Goal: Obtain resource: Download file/media

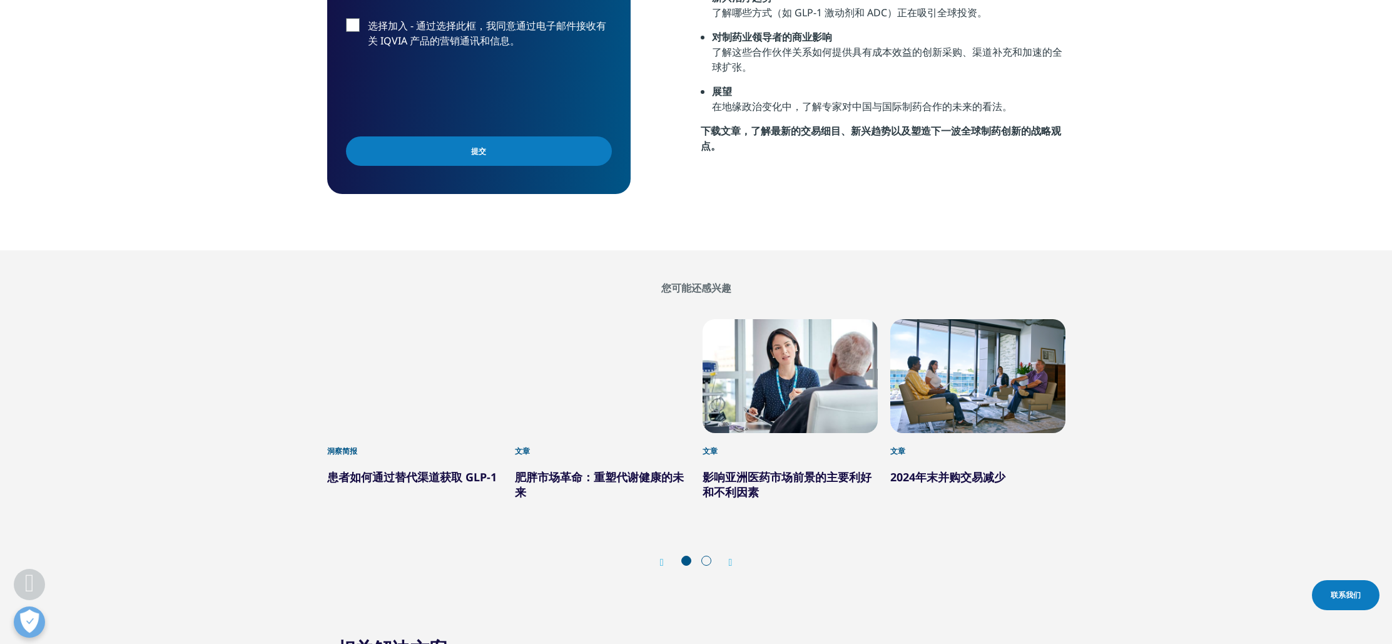
scroll to position [847, 0]
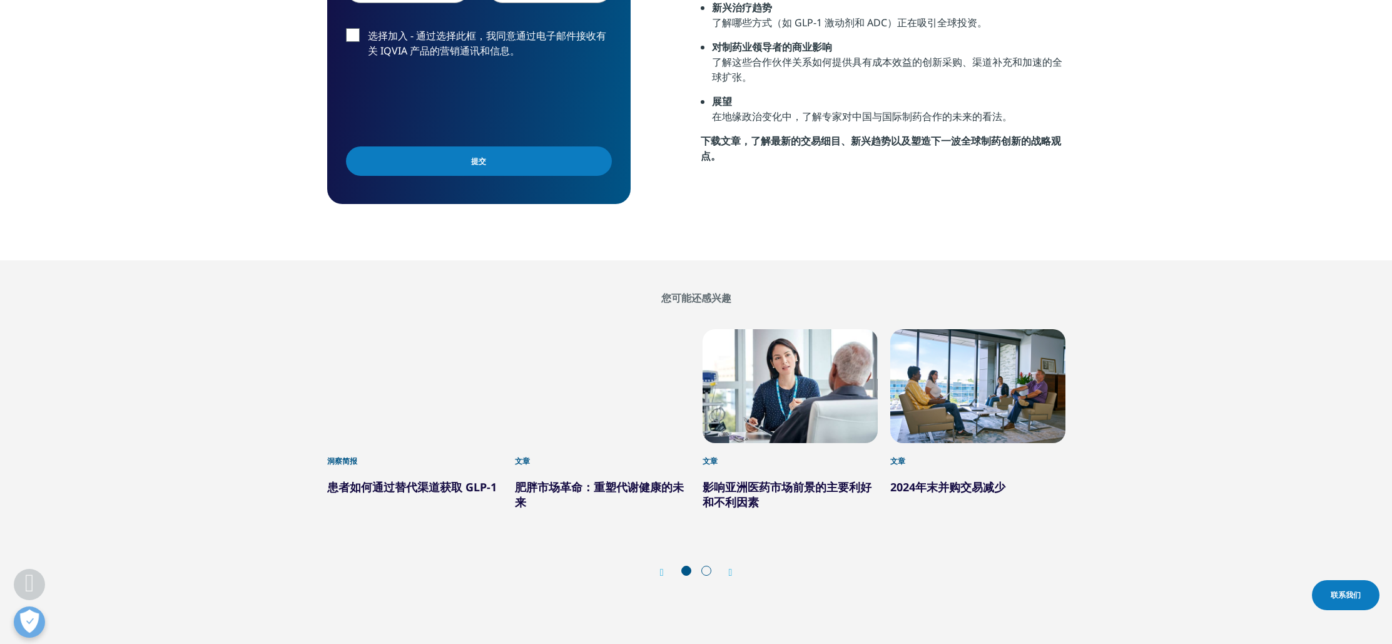
click at [843, 134] on font "下载文章，了解最新的交易细目、新兴趋势以及塑造下一波全球制药创新的战略观点。" at bounding box center [881, 148] width 360 height 29
drag, startPoint x: 739, startPoint y: 94, endPoint x: 716, endPoint y: 100, distance: 23.8
click at [736, 134] on font "下载文章，了解最新的交易细目、新兴趋势以及塑造下一波全球制药创新的战略观点。" at bounding box center [881, 148] width 360 height 29
click at [716, 134] on font "下载文章，了解最新的交易细目、新兴趋势以及塑造下一波全球制药创新的战略观点。" at bounding box center [881, 148] width 360 height 29
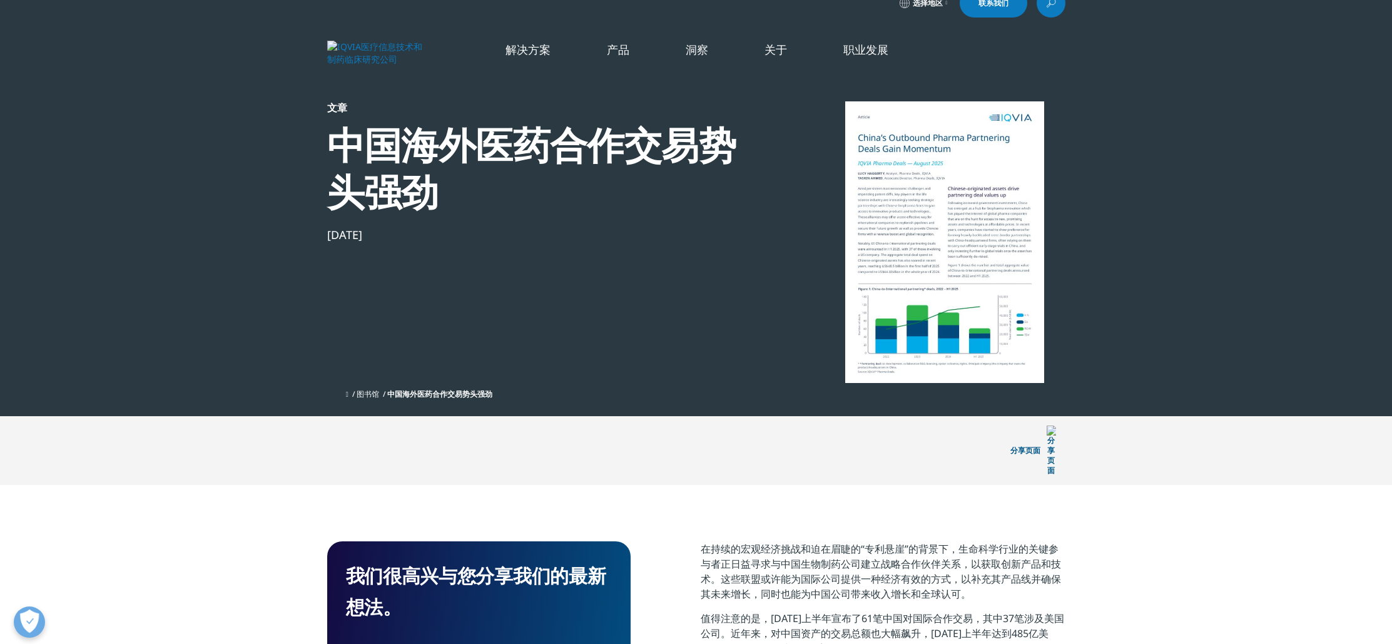
scroll to position [0, 0]
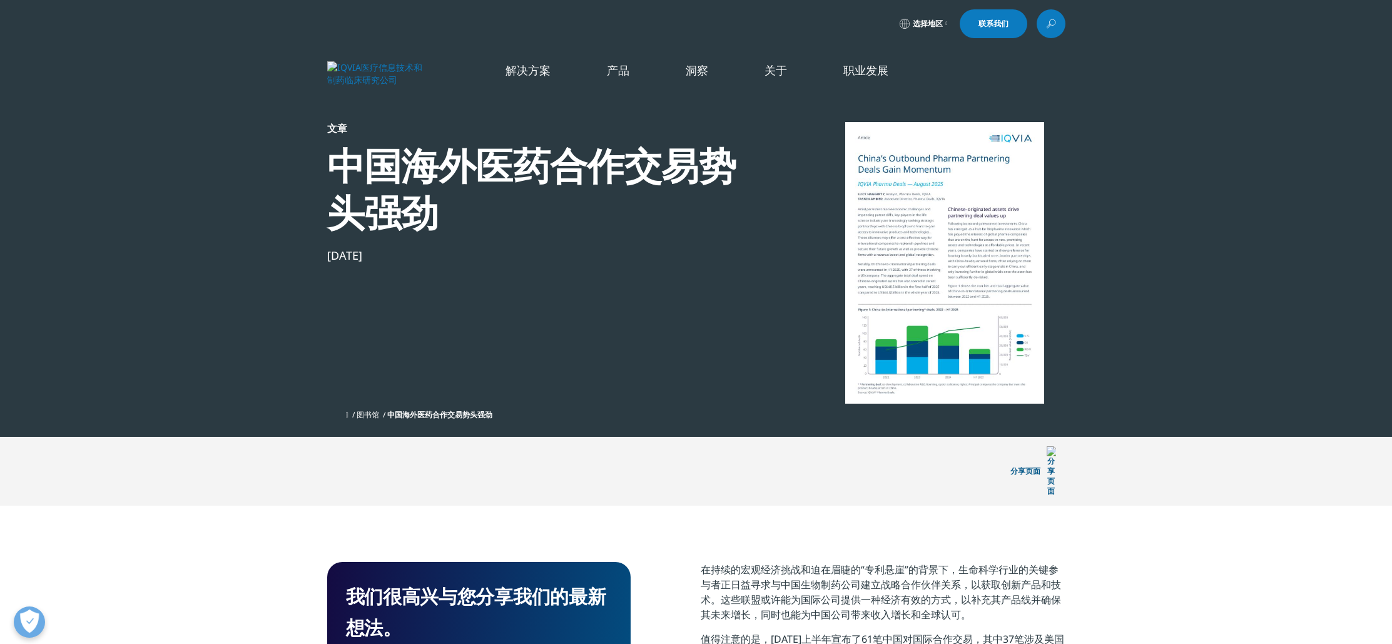
drag, startPoint x: 478, startPoint y: 164, endPoint x: 487, endPoint y: 165, distance: 8.8
click at [478, 164] on font "中国海外医药合作交易势头强劲" at bounding box center [531, 189] width 409 height 98
click at [429, 414] on font "中国海外医药合作交易势头强劲" at bounding box center [439, 414] width 105 height 11
click at [433, 412] on font "中国海外医药合作交易势头强劲" at bounding box center [439, 414] width 105 height 11
drag, startPoint x: 429, startPoint y: 415, endPoint x: 452, endPoint y: 410, distance: 23.7
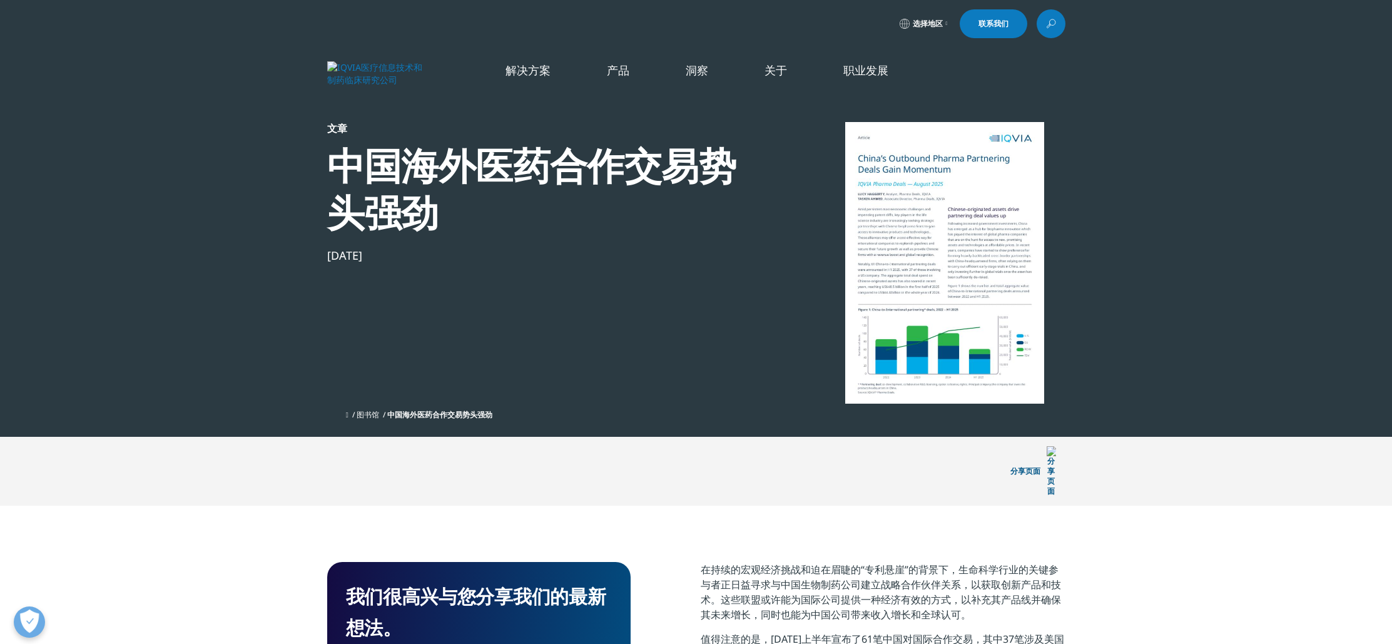
click at [429, 415] on font "中国海外医药合作交易势头强劲" at bounding box center [439, 414] width 105 height 11
click at [895, 207] on div at bounding box center [945, 263] width 242 height 282
click at [910, 245] on div at bounding box center [945, 263] width 242 height 282
drag, startPoint x: 910, startPoint y: 245, endPoint x: 893, endPoint y: 195, distance: 52.2
click at [909, 245] on div at bounding box center [945, 263] width 242 height 282
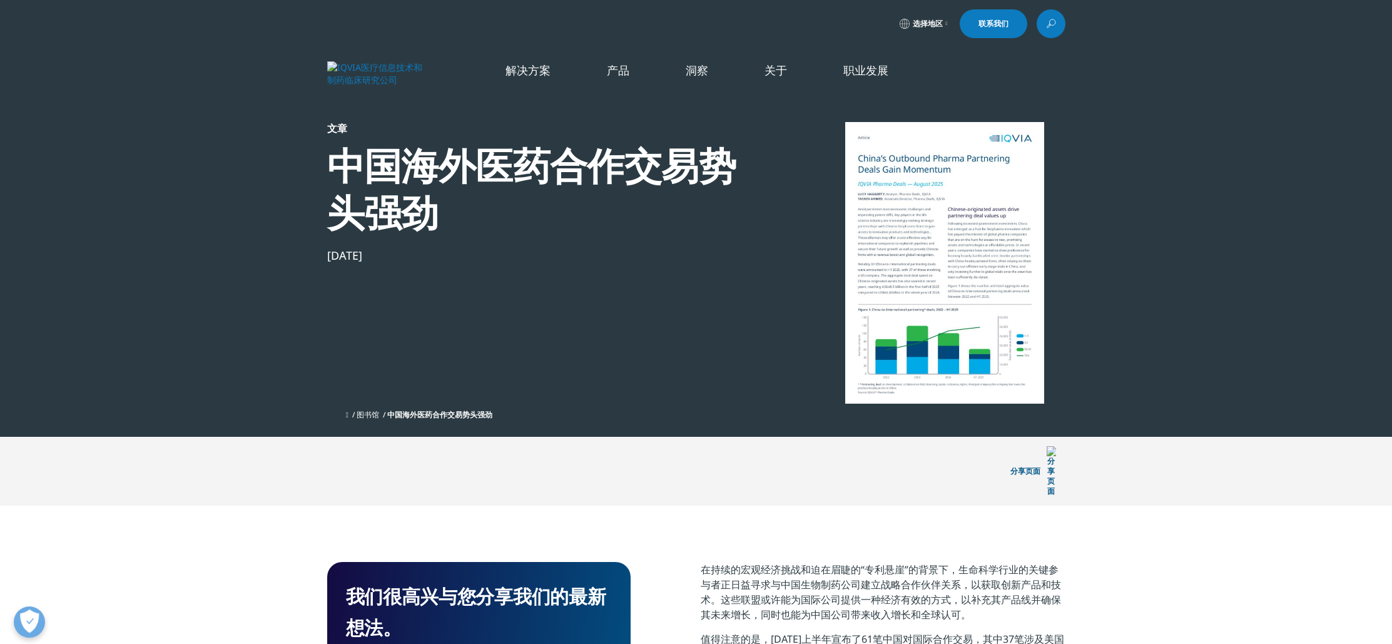
drag, startPoint x: 932, startPoint y: 250, endPoint x: 977, endPoint y: 308, distance: 73.2
click at [980, 312] on div at bounding box center [945, 263] width 242 height 282
drag, startPoint x: 977, startPoint y: 290, endPoint x: 1034, endPoint y: 355, distance: 86.4
click at [1034, 355] on div at bounding box center [945, 263] width 242 height 282
drag, startPoint x: 970, startPoint y: 317, endPoint x: 1012, endPoint y: 308, distance: 42.7
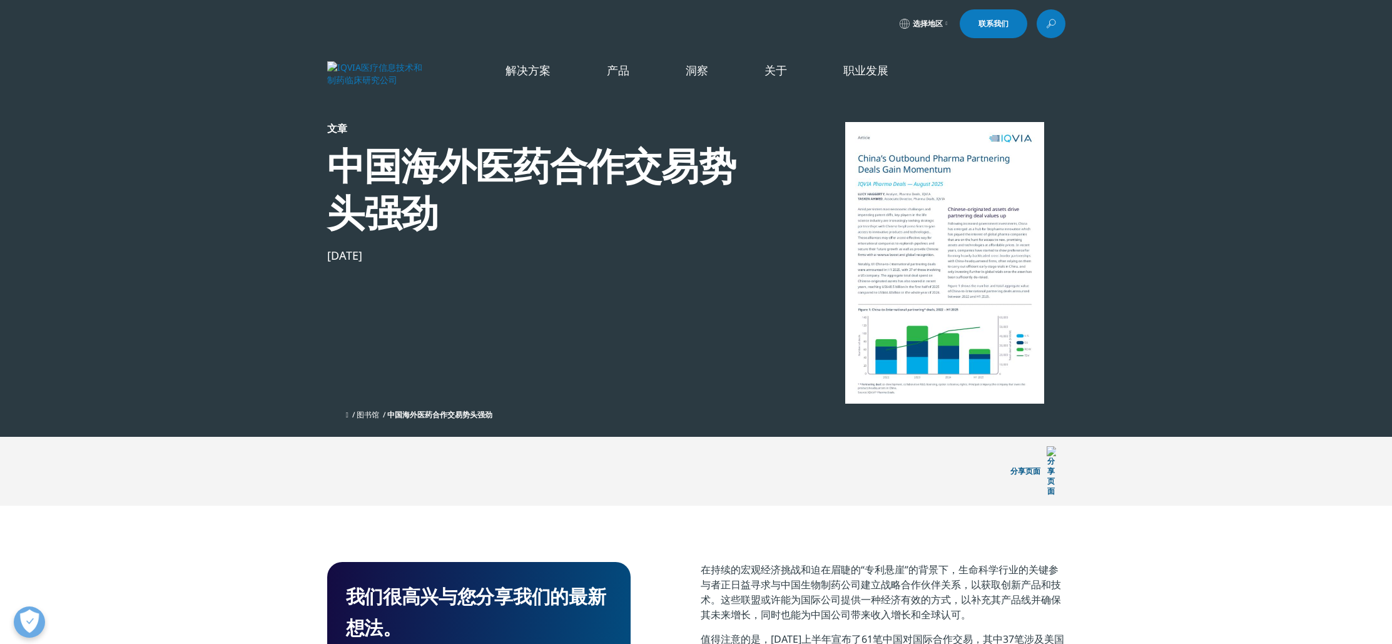
click at [1007, 310] on div at bounding box center [945, 263] width 242 height 282
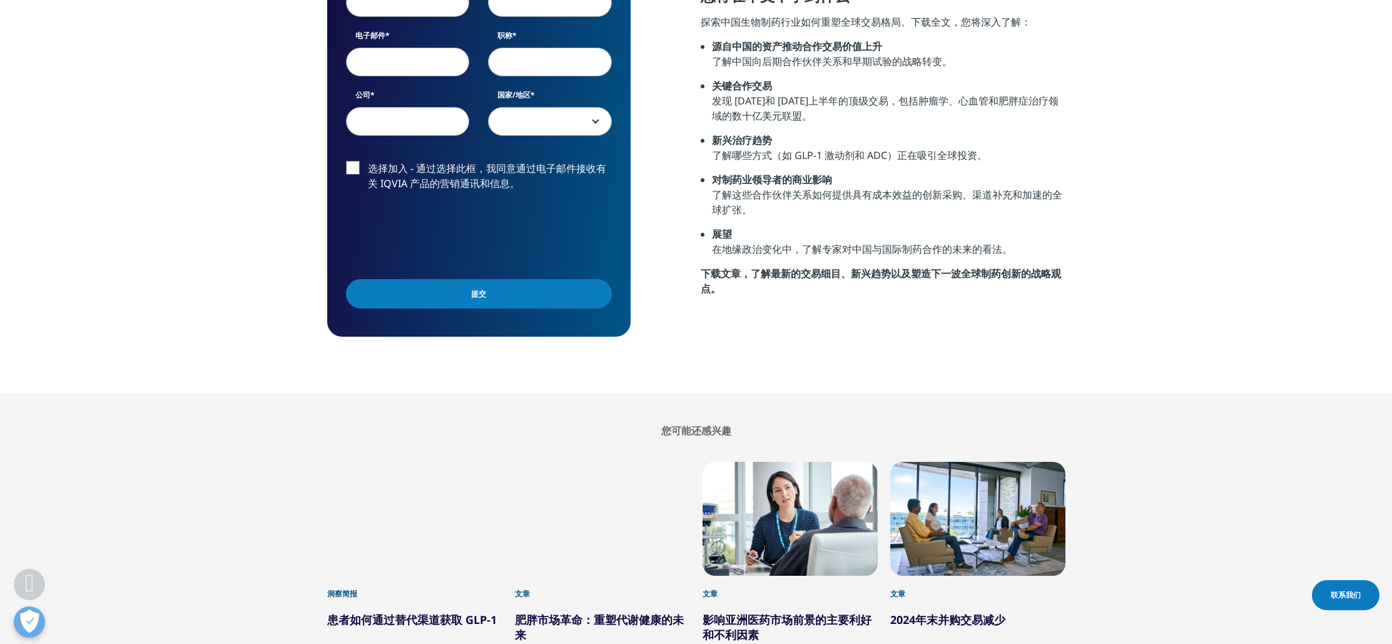
scroll to position [720, 0]
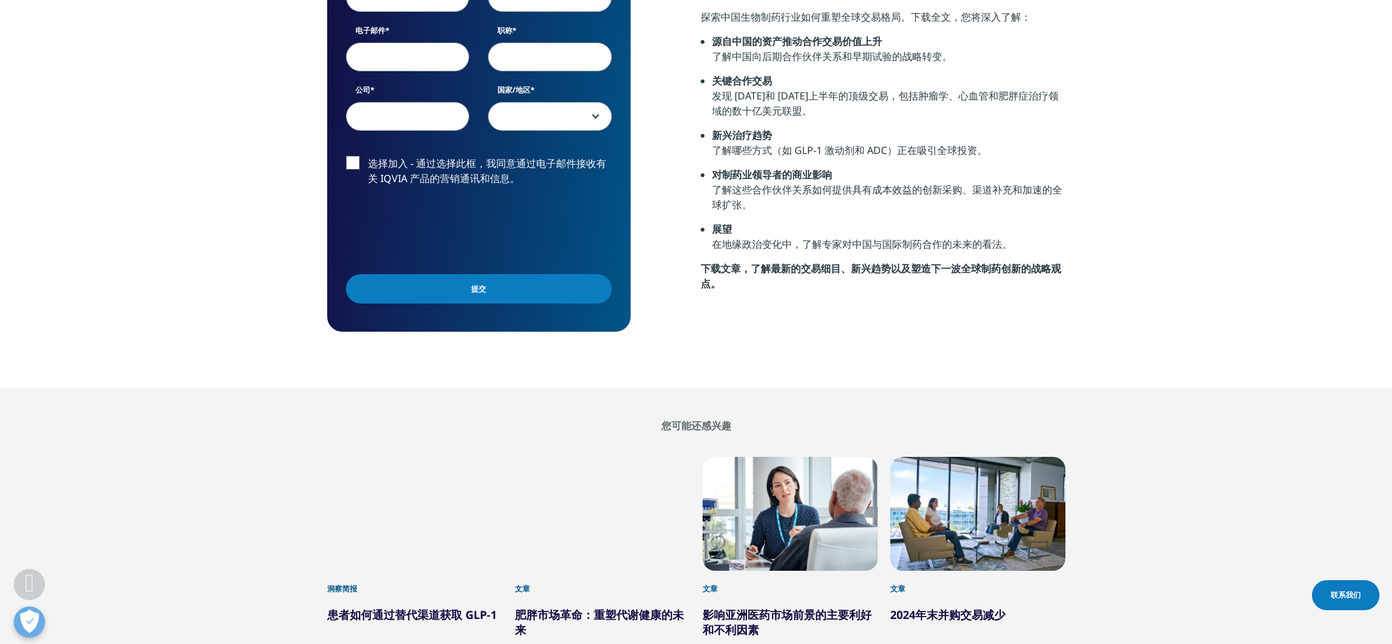
click at [765, 262] on font "下载文章，了解最新的交易细目、新兴趋势以及塑造下一波全球制药创新的战略观点。" at bounding box center [881, 276] width 360 height 29
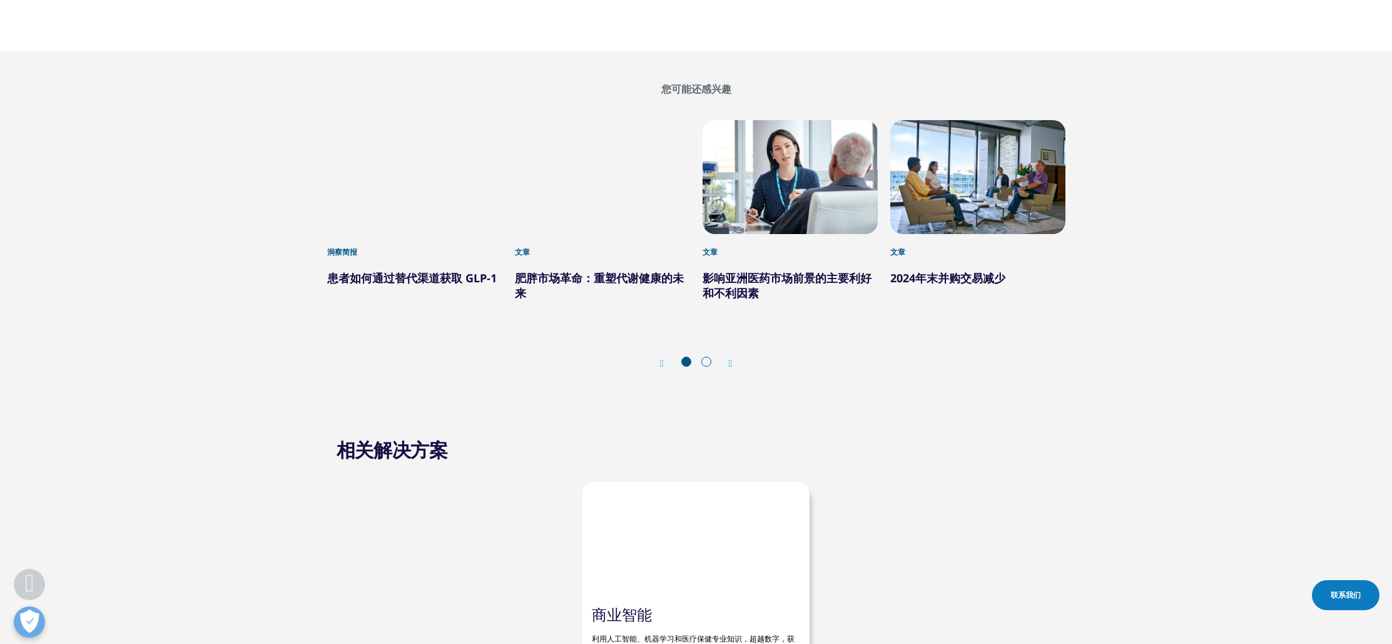
scroll to position [1069, 0]
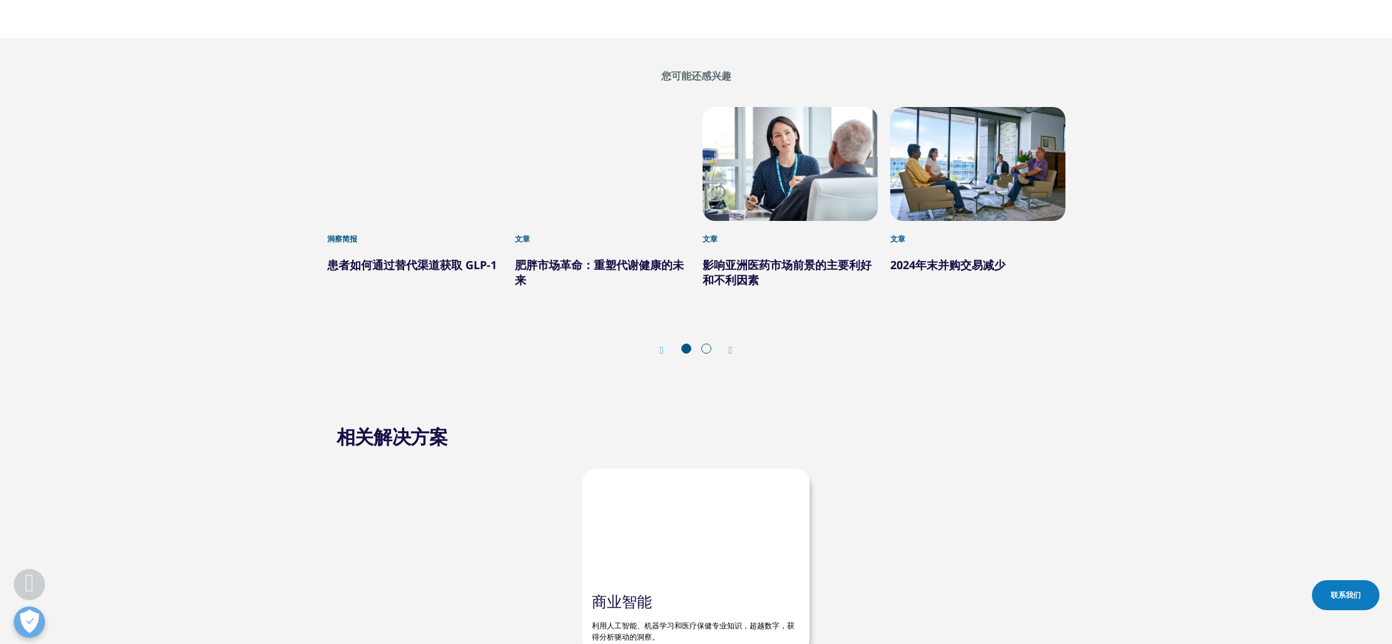
click at [730, 345] on icon "下一张幻灯片" at bounding box center [731, 350] width 4 height 10
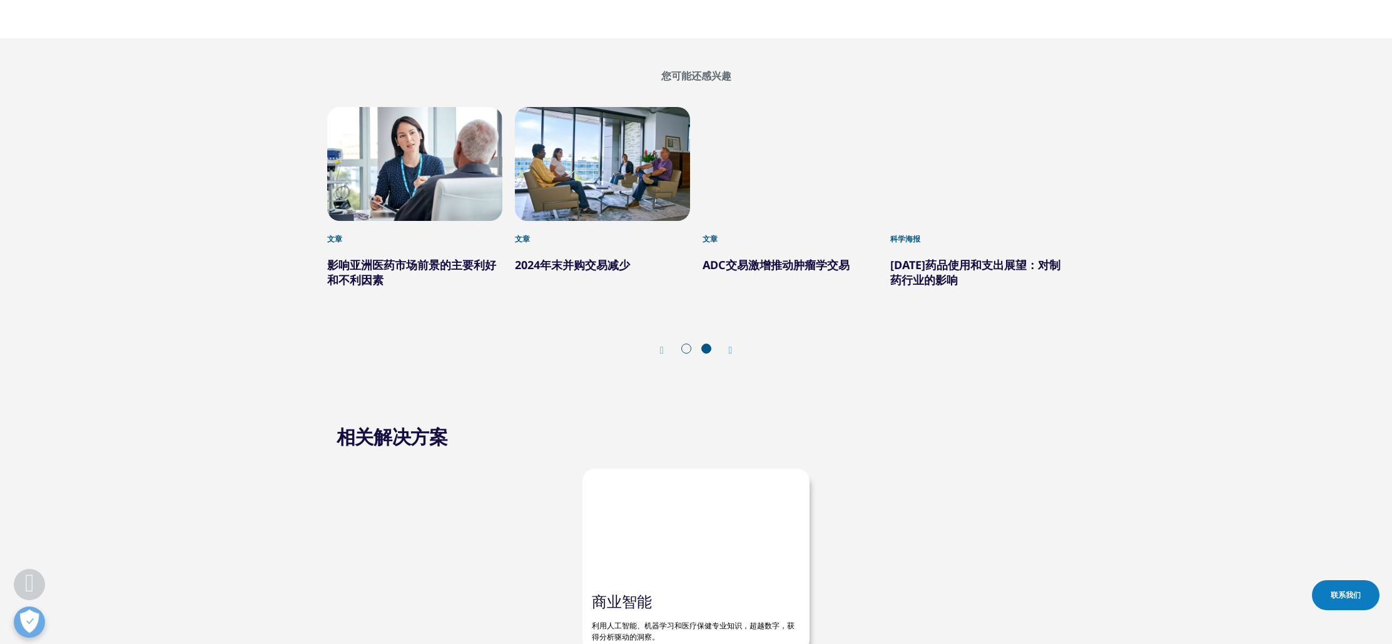
click at [665, 344] on div "上一页" at bounding box center [668, 350] width 16 height 12
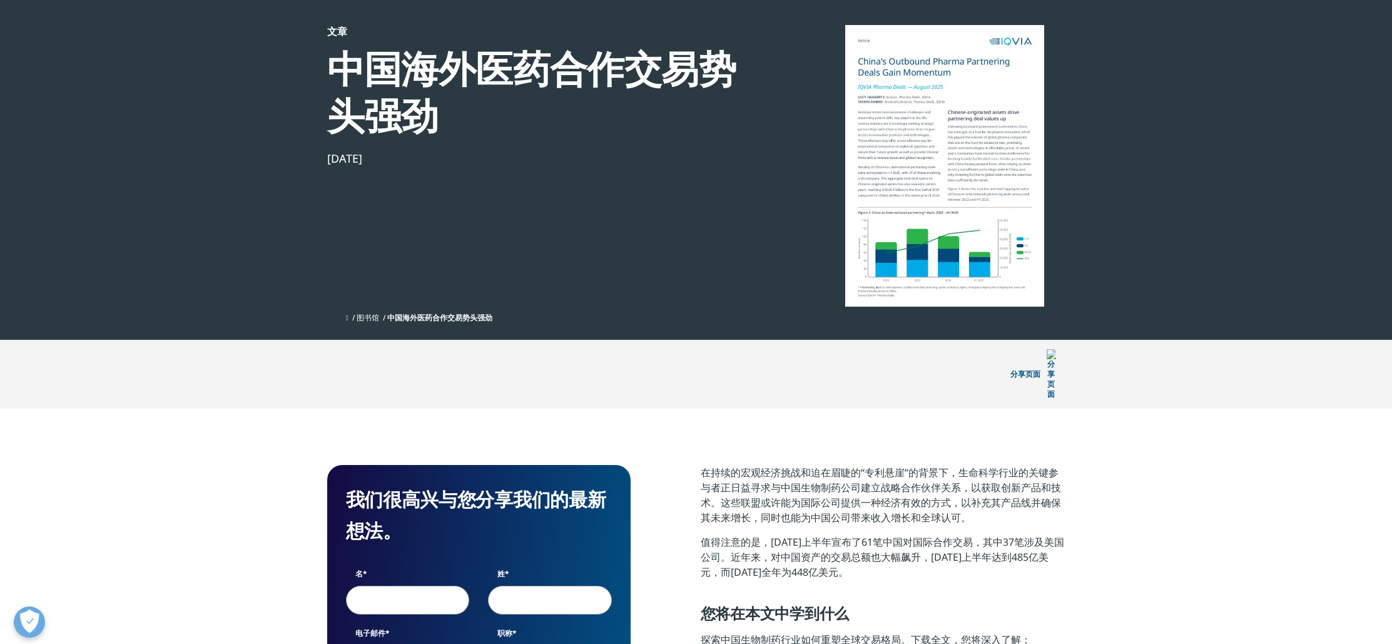
scroll to position [96, 0]
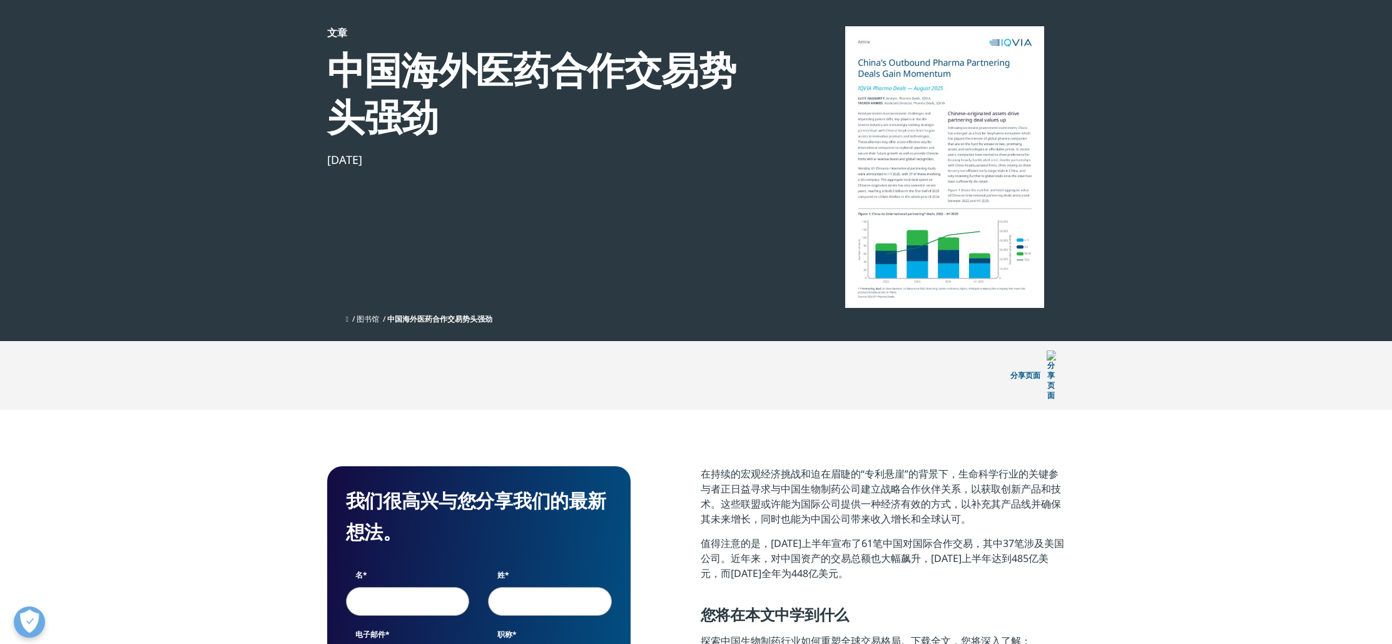
drag, startPoint x: 901, startPoint y: 79, endPoint x: 1006, endPoint y: 170, distance: 138.9
click at [1006, 170] on div at bounding box center [945, 167] width 242 height 282
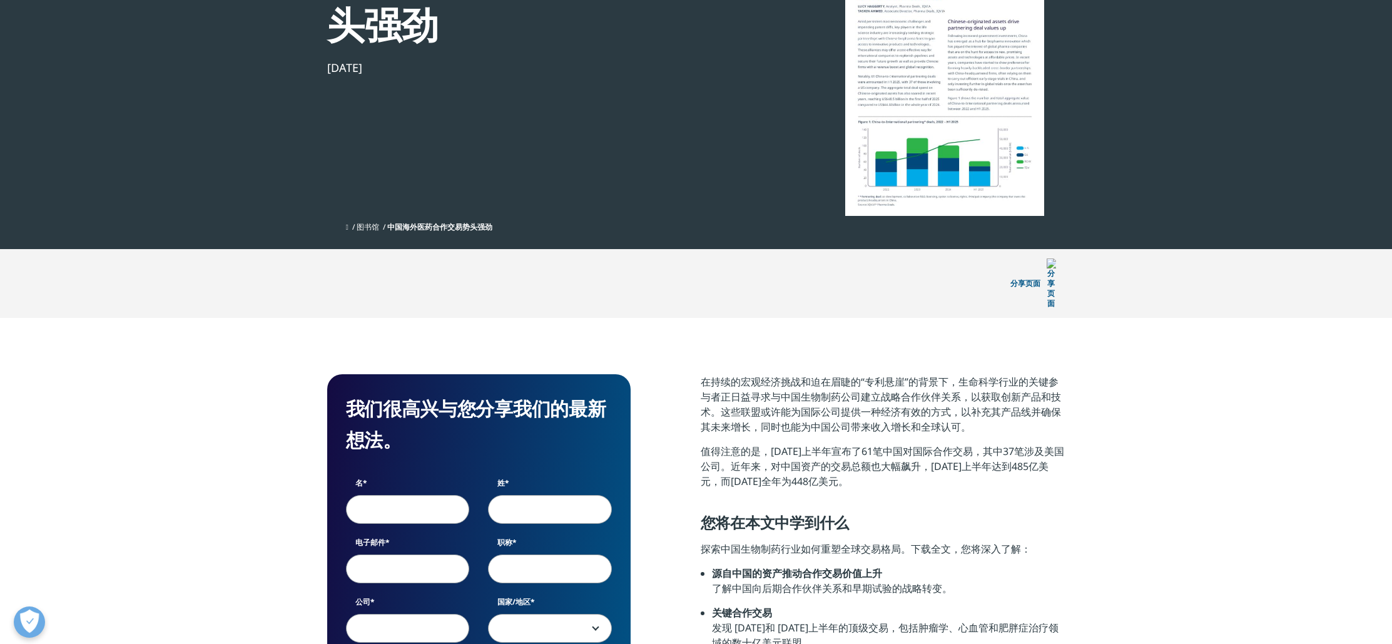
scroll to position [186, 0]
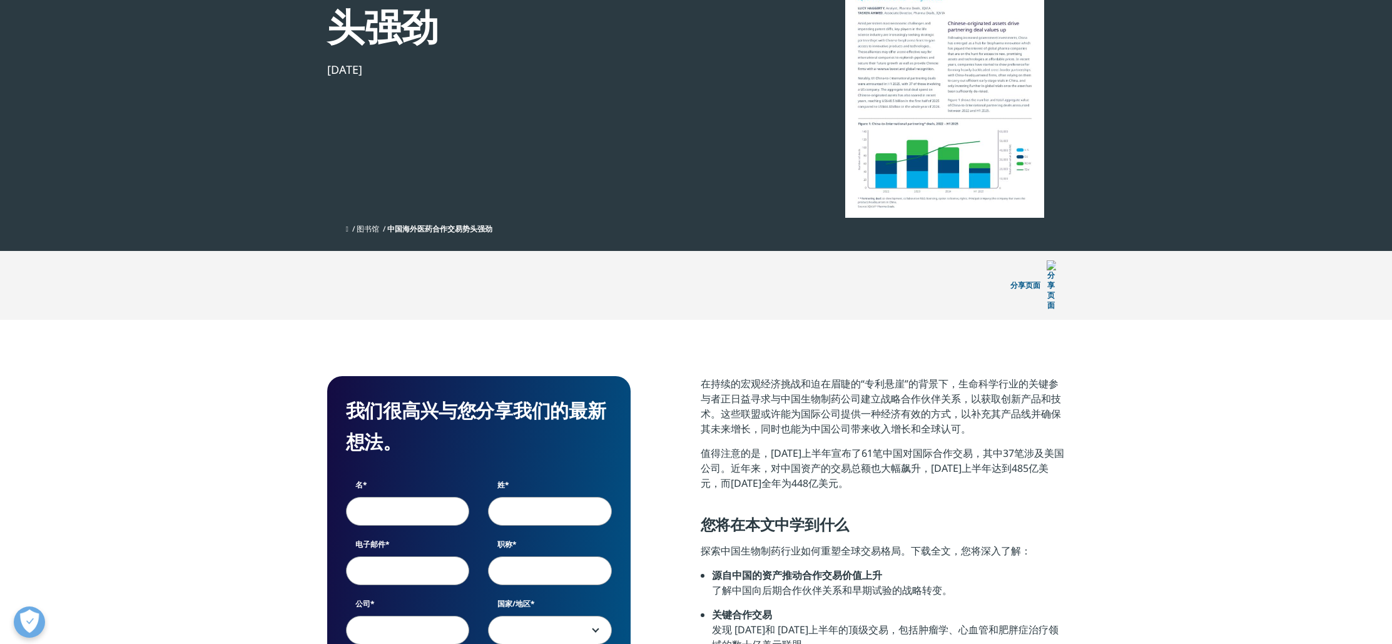
click at [371, 231] on font "图书馆" at bounding box center [368, 228] width 23 height 11
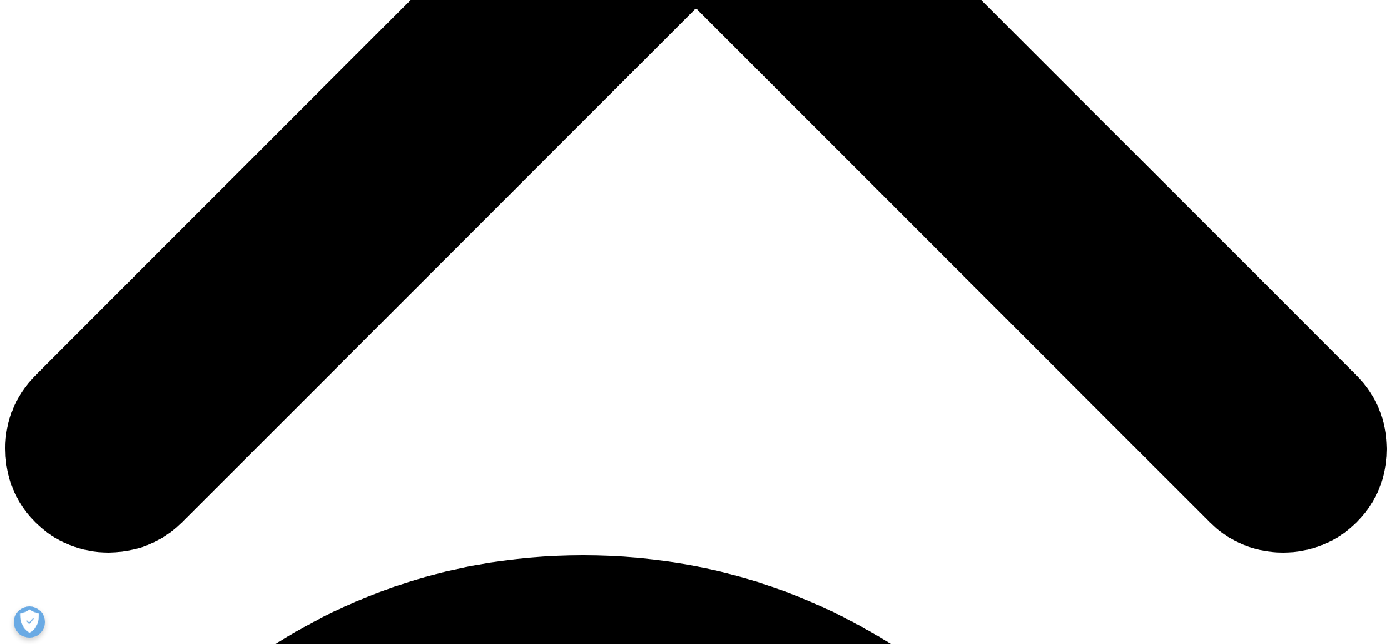
scroll to position [852, 0]
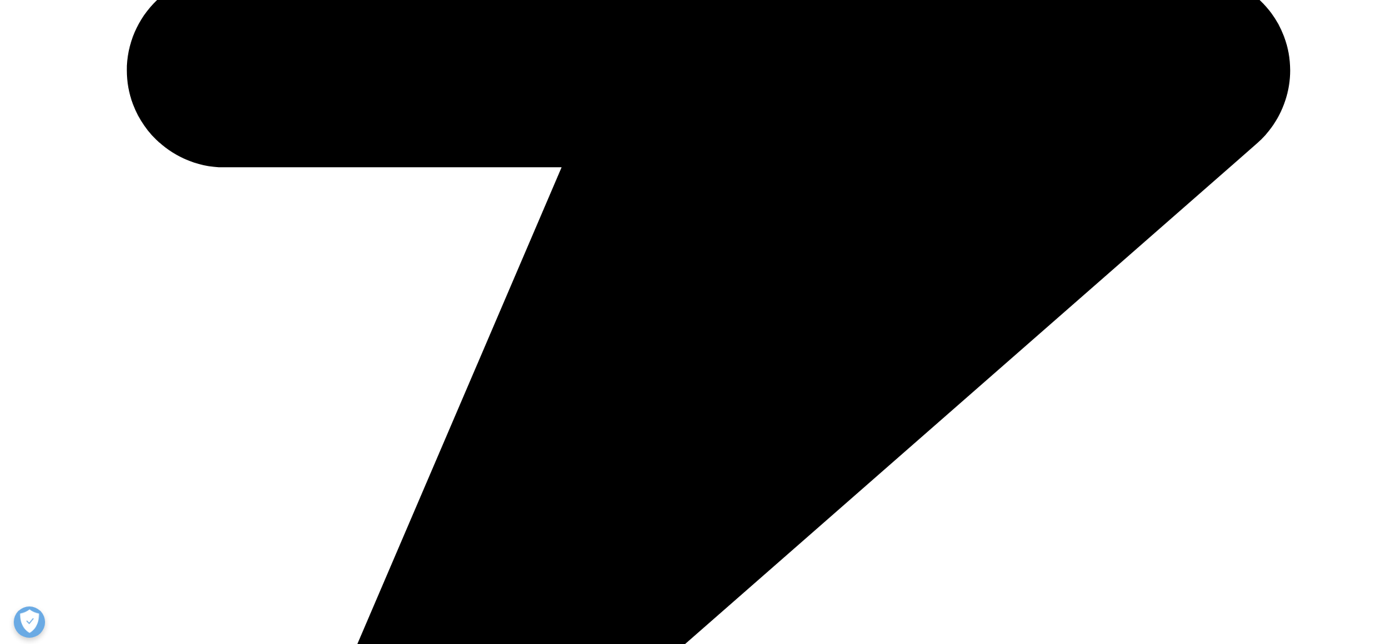
scroll to position [1134, 0]
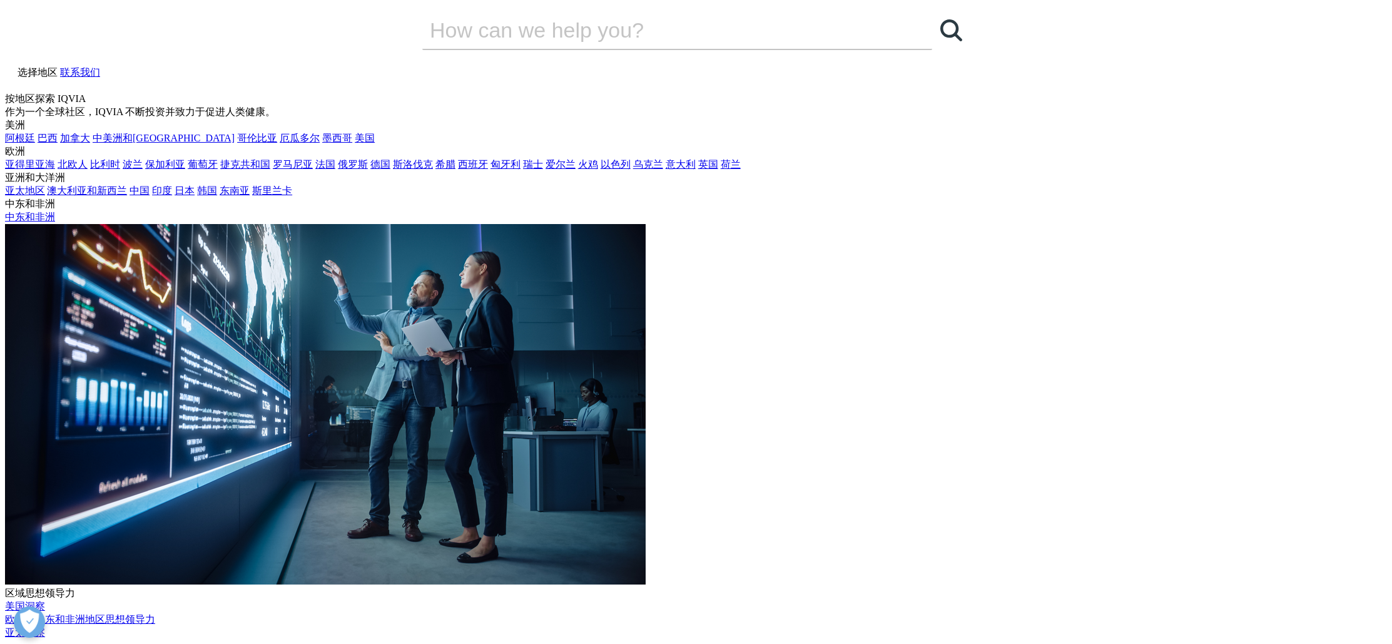
scroll to position [489, 738]
drag, startPoint x: 912, startPoint y: 180, endPoint x: 1045, endPoint y: 307, distance: 184.1
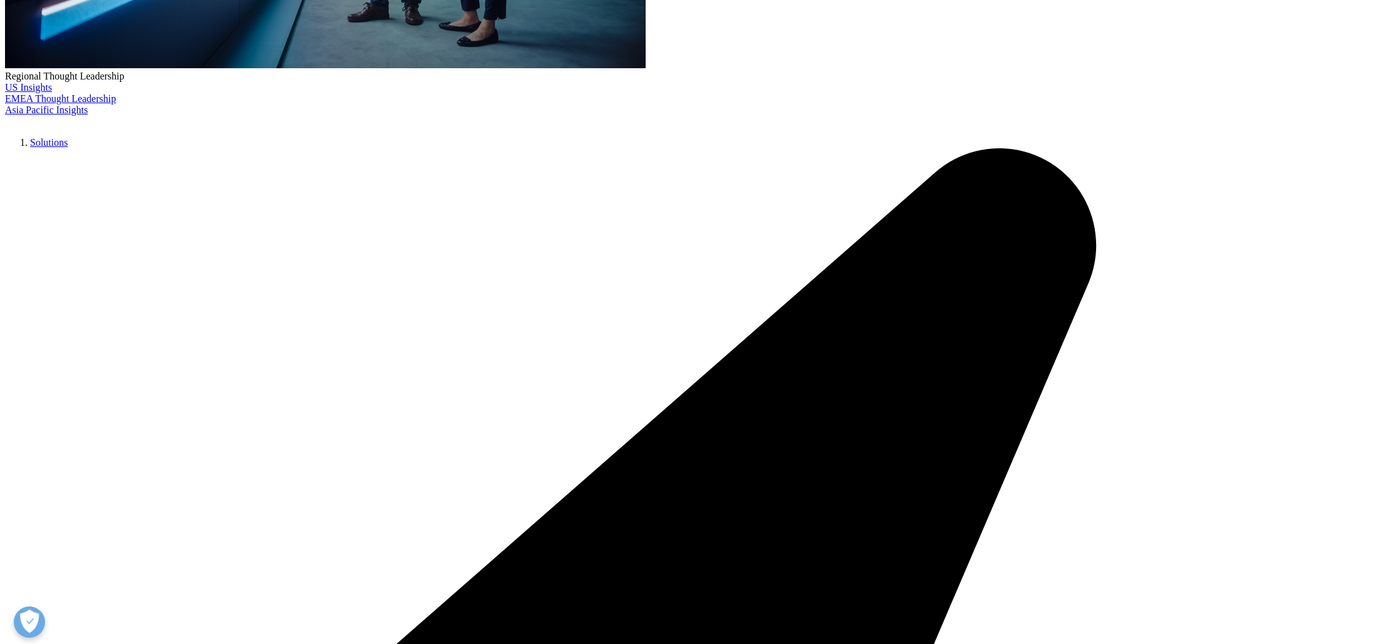
scroll to position [624, 738]
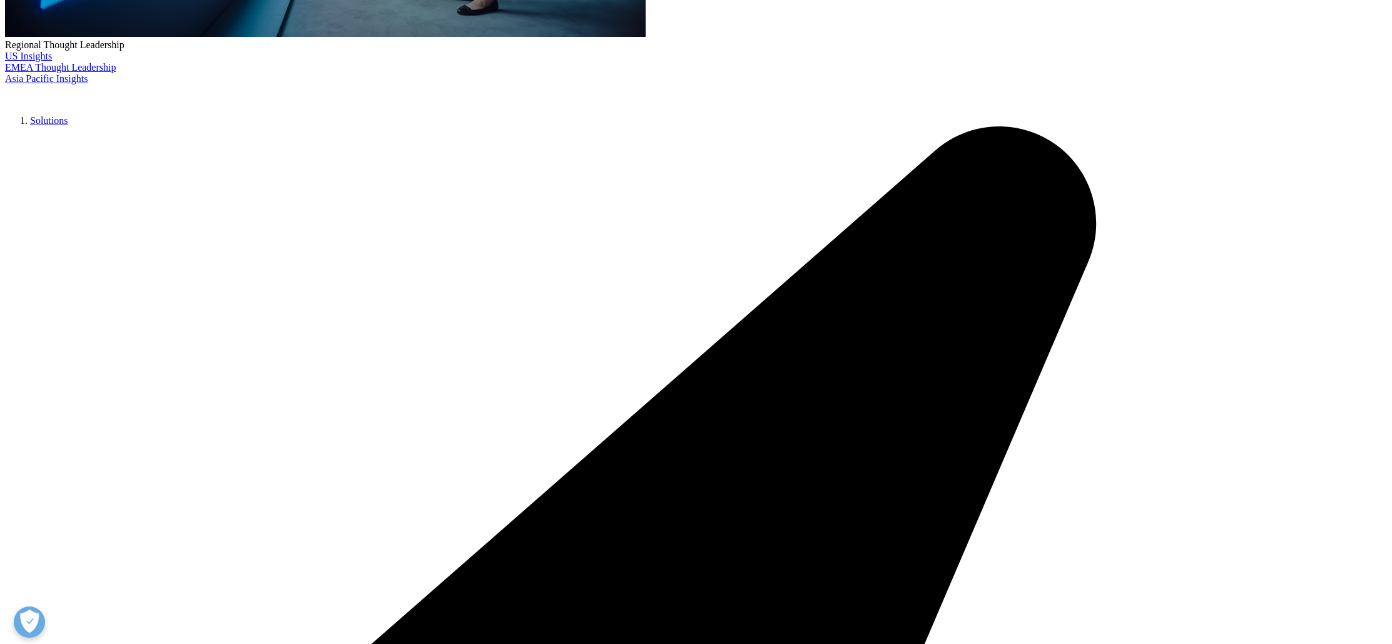
drag, startPoint x: 1151, startPoint y: 159, endPoint x: 1058, endPoint y: 196, distance: 99.7
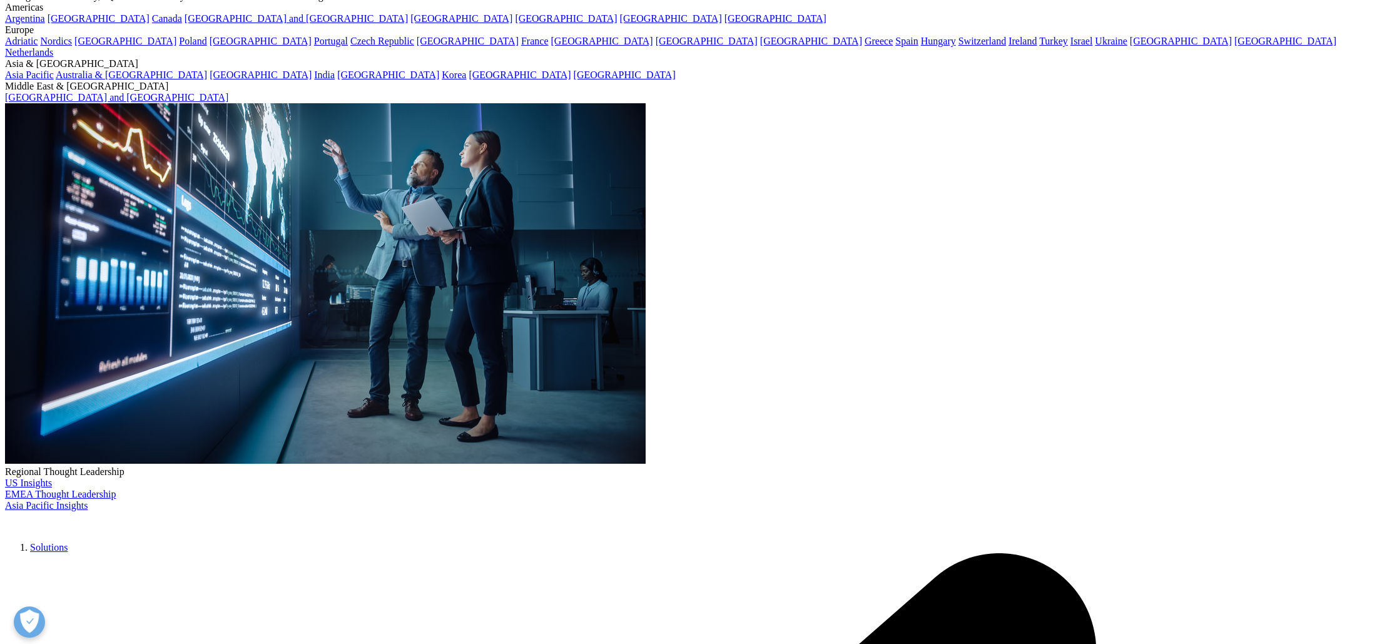
scroll to position [111, 0]
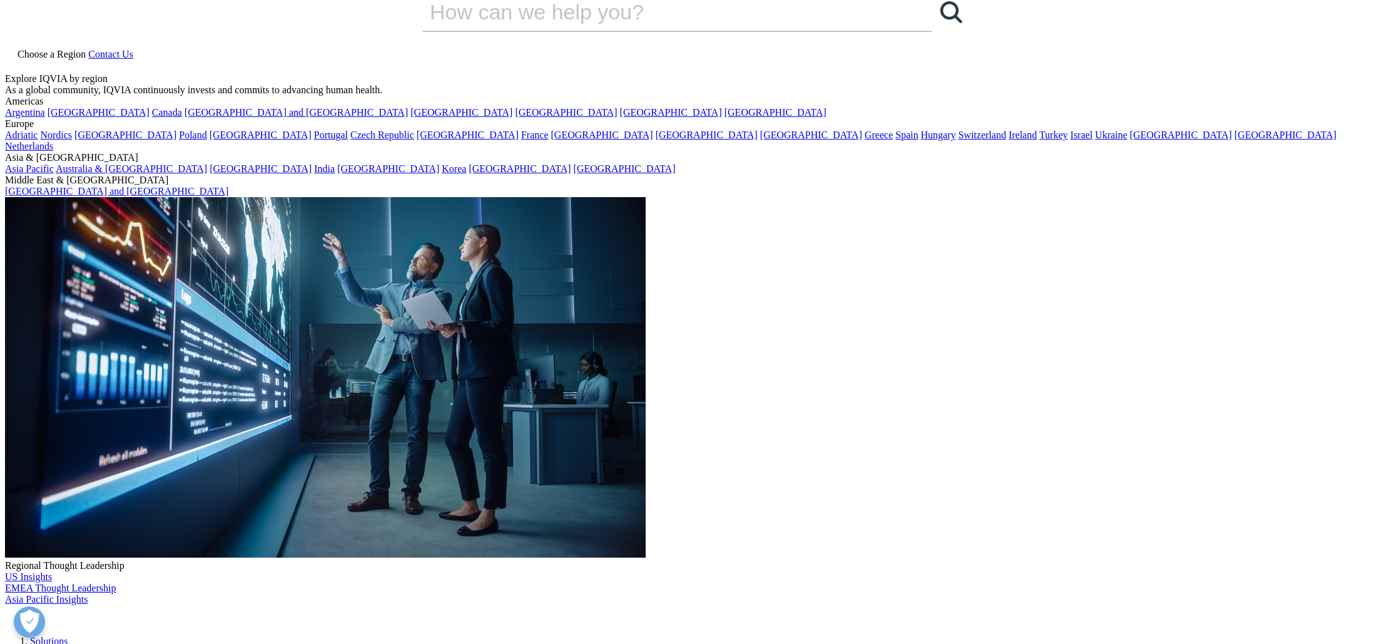
scroll to position [3, 0]
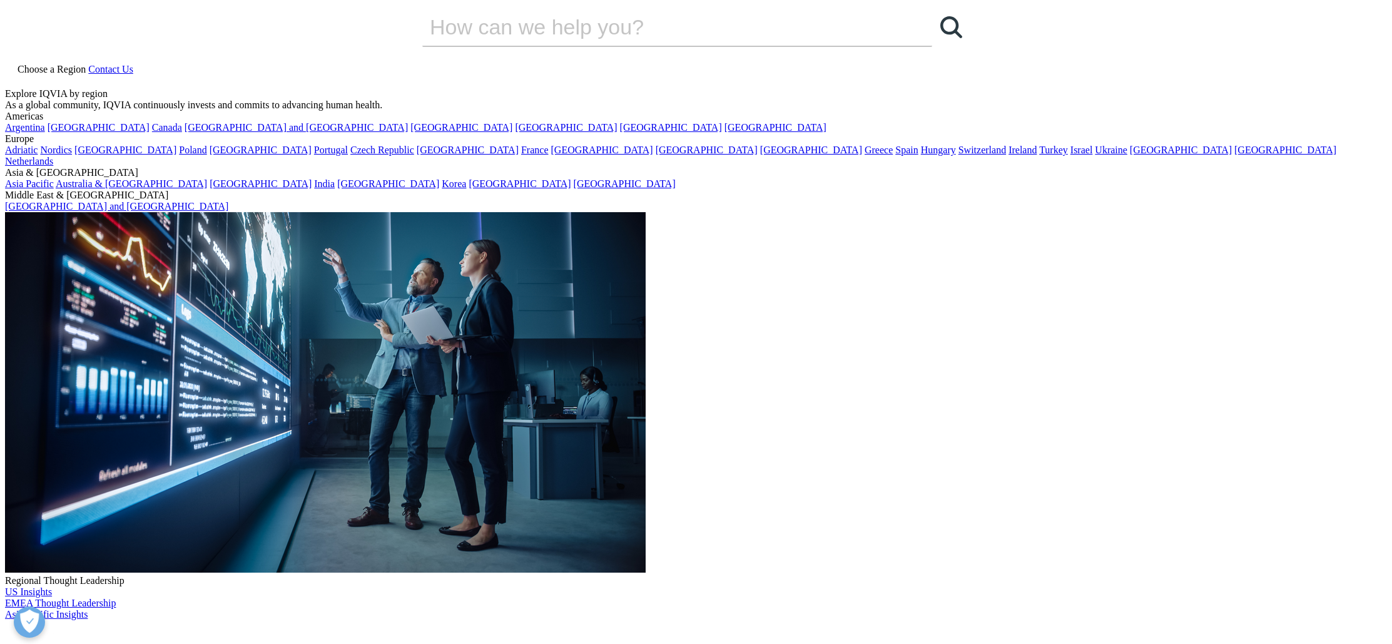
drag, startPoint x: 941, startPoint y: 288, endPoint x: 716, endPoint y: 248, distance: 228.2
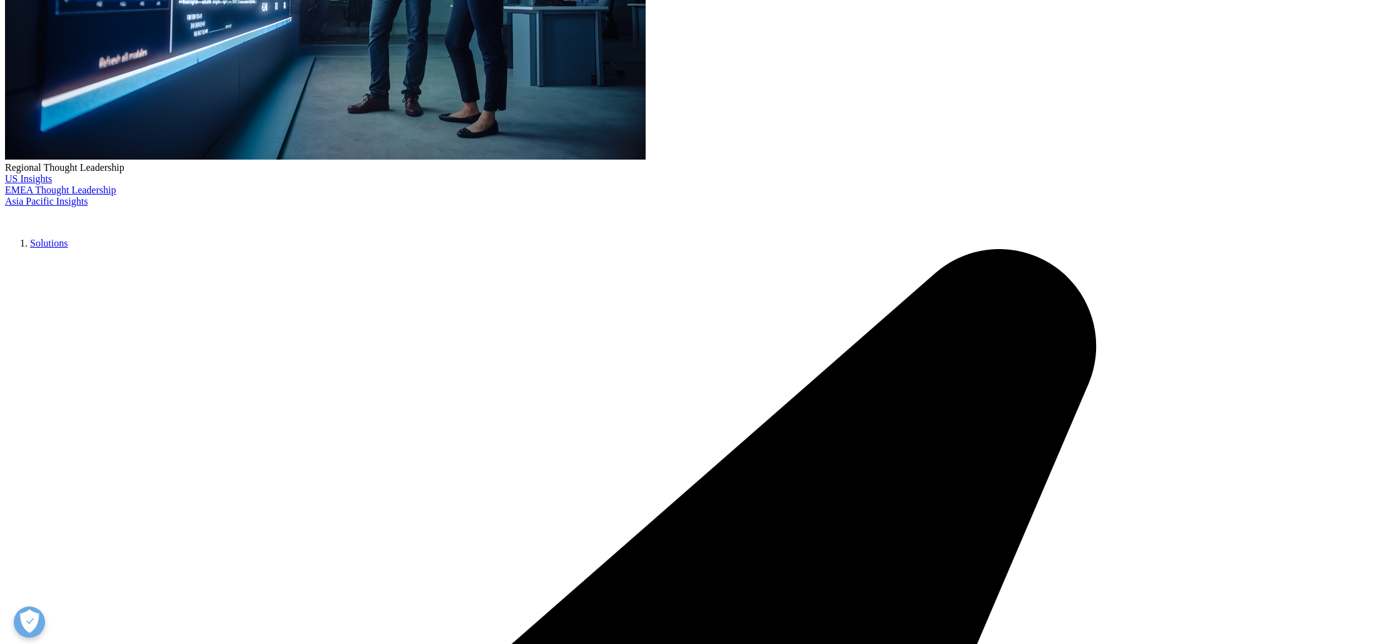
scroll to position [417, 0]
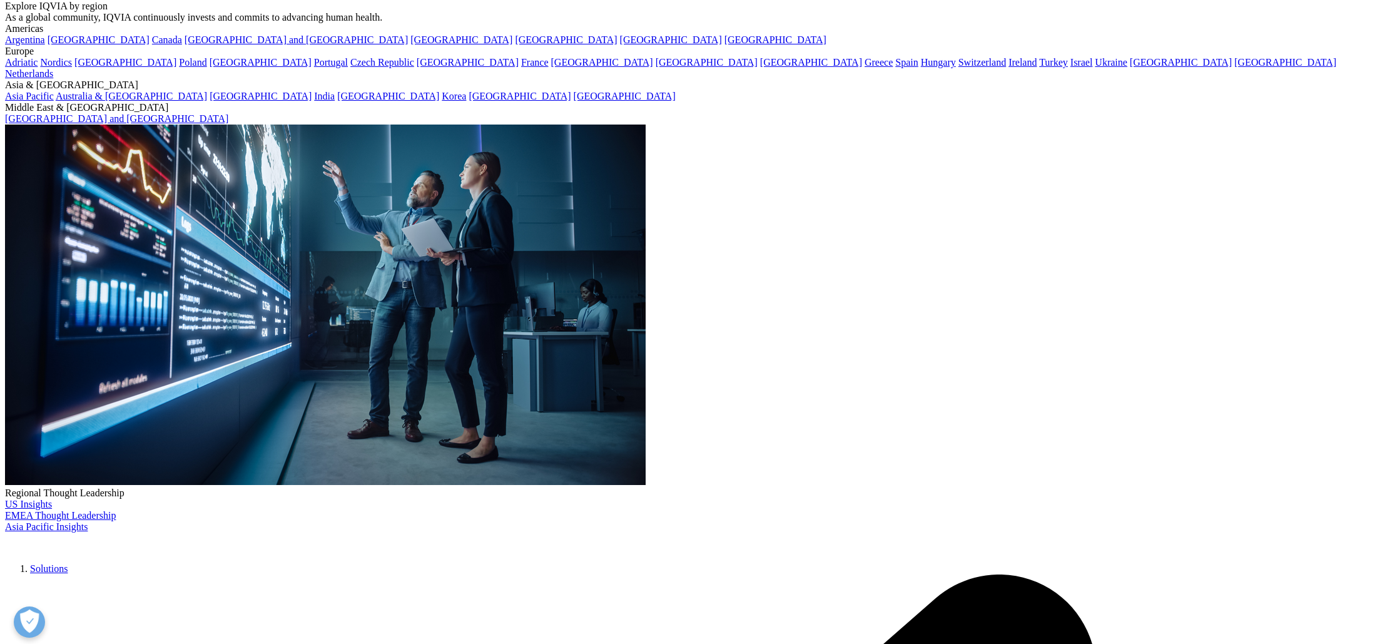
scroll to position [65, 0]
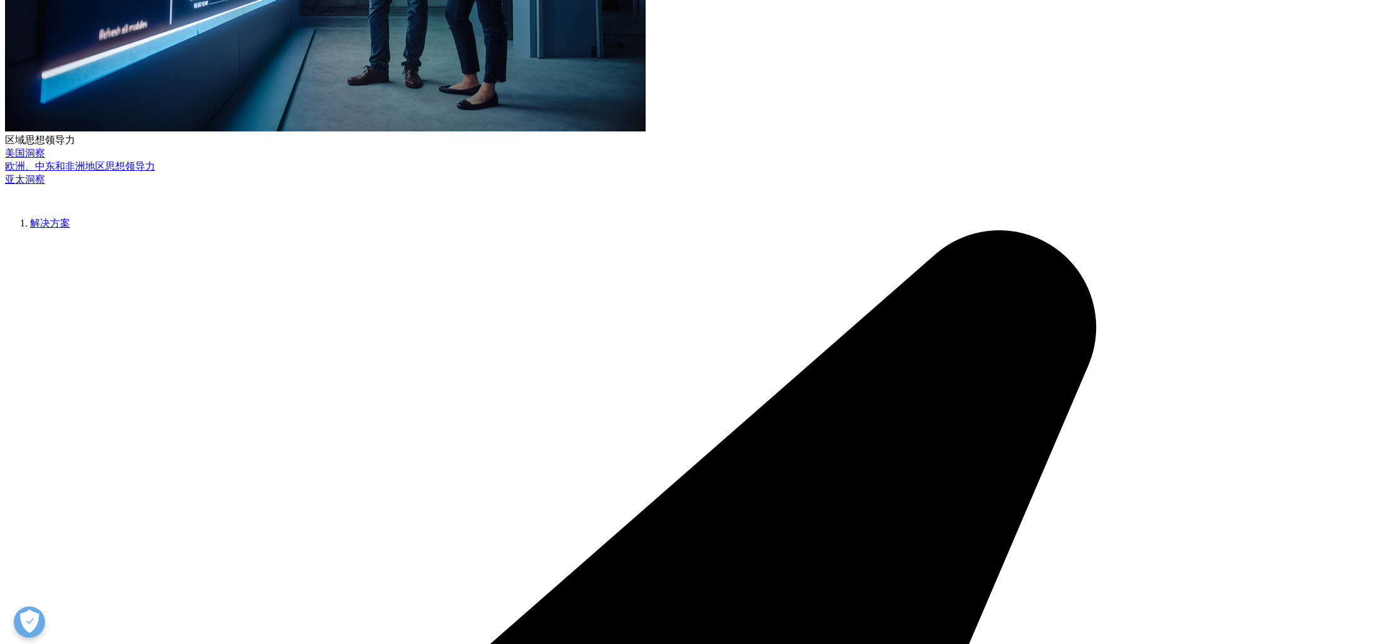
scroll to position [489, 738]
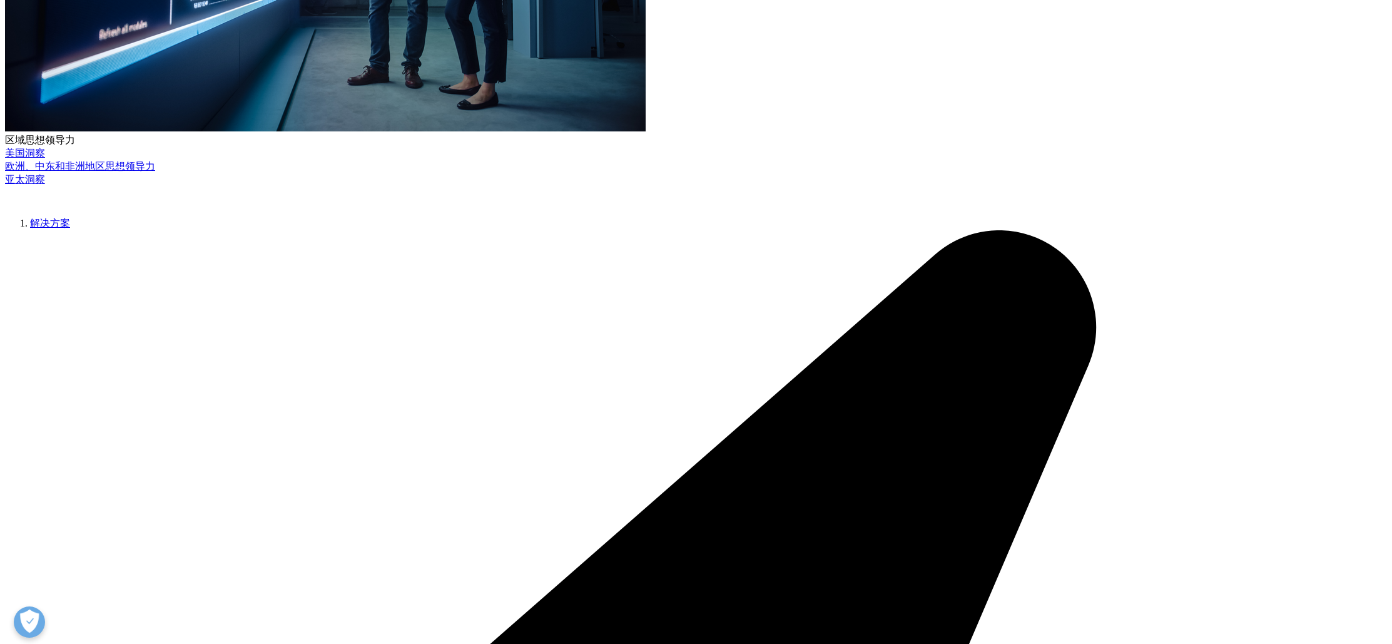
type input "祥旭"
type input "田"
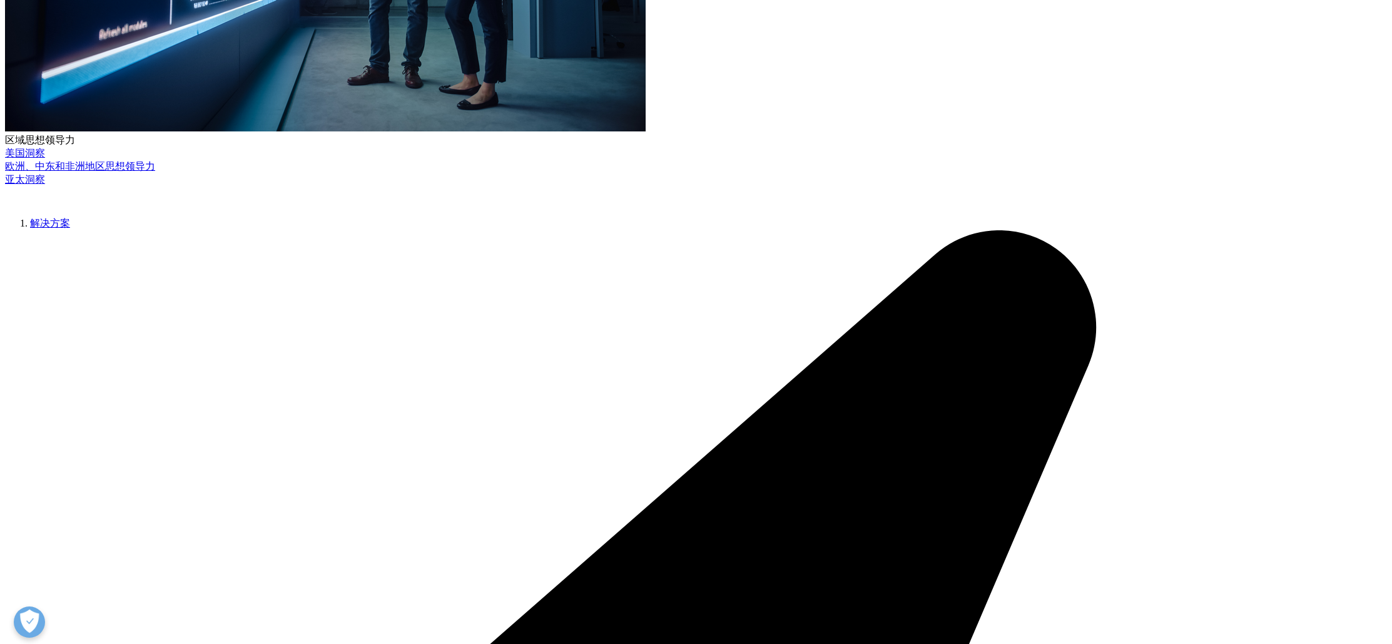
drag, startPoint x: 388, startPoint y: 201, endPoint x: 357, endPoint y: 200, distance: 30.7
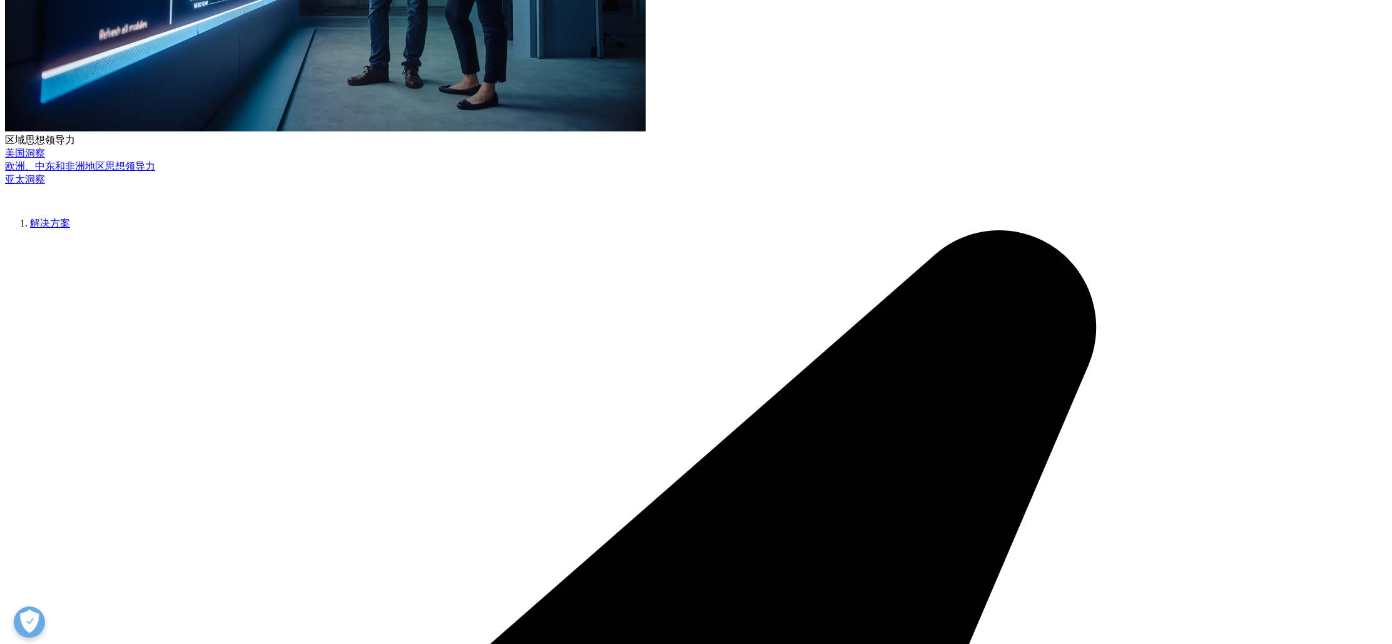
type input "雅士"
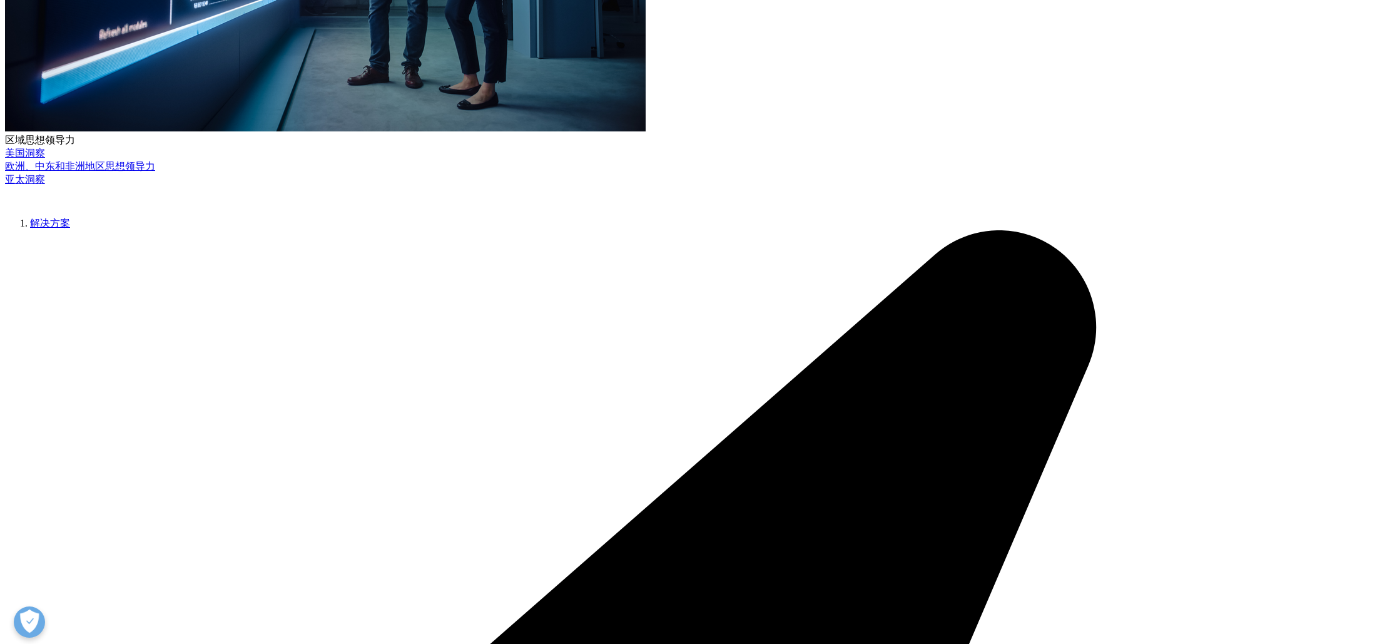
type input "田山"
drag, startPoint x: 405, startPoint y: 204, endPoint x: 360, endPoint y: 203, distance: 45.1
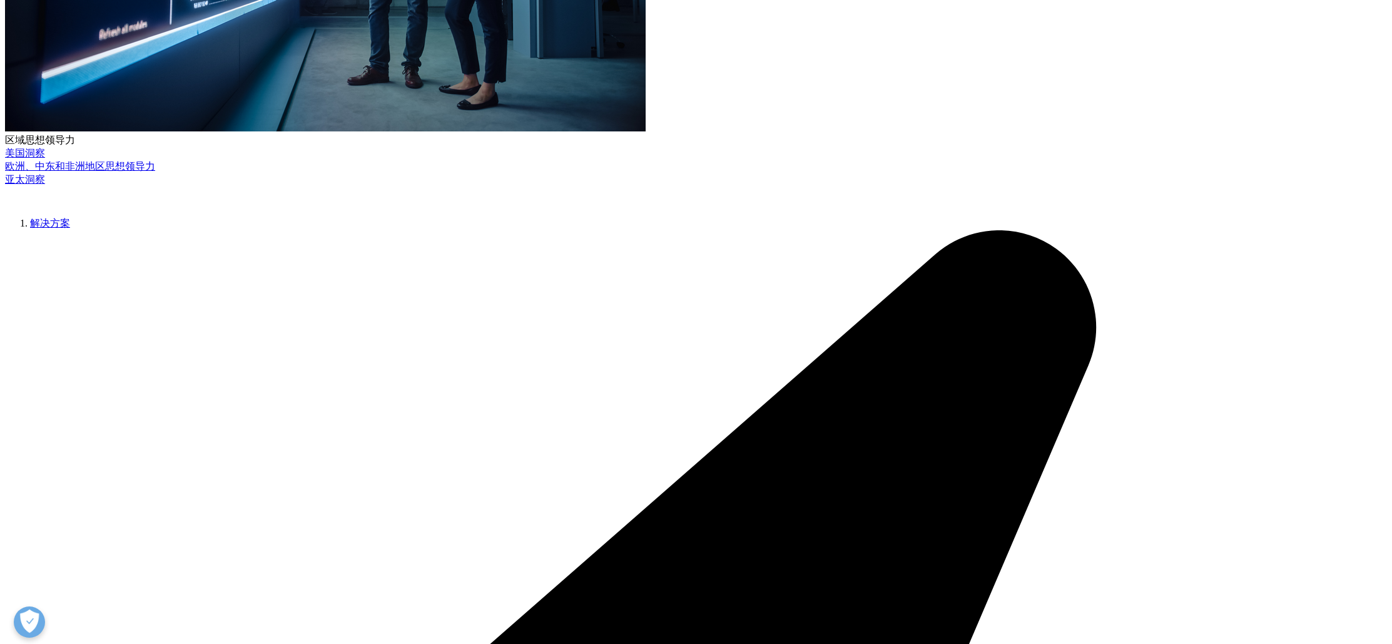
type input "514867196@qq.com"
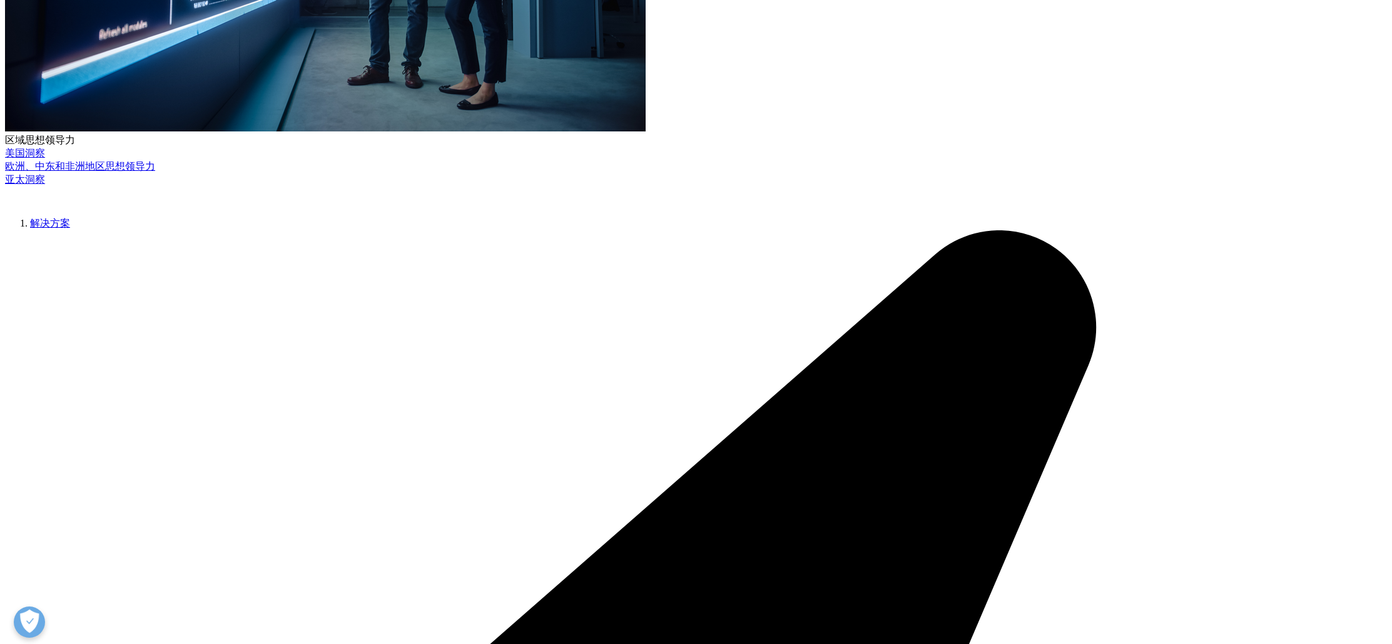
type input "运营总监"
type input "京卫制药（北京）有限公司"
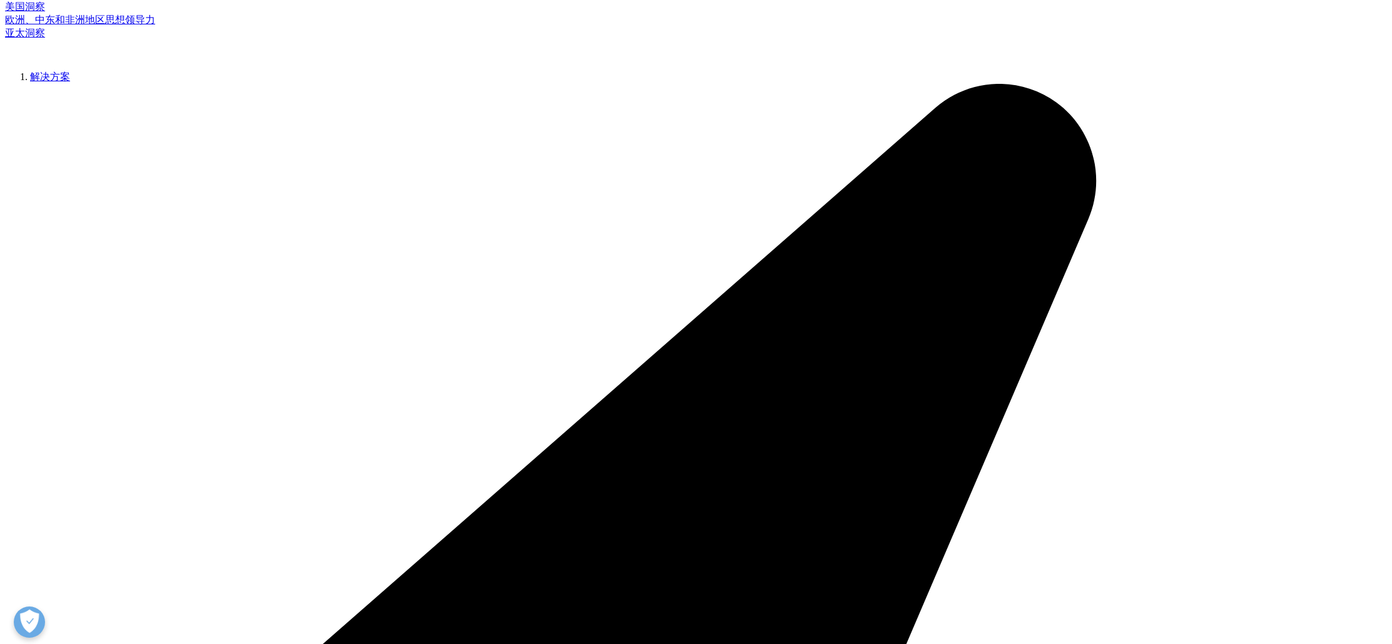
scroll to position [574, 0]
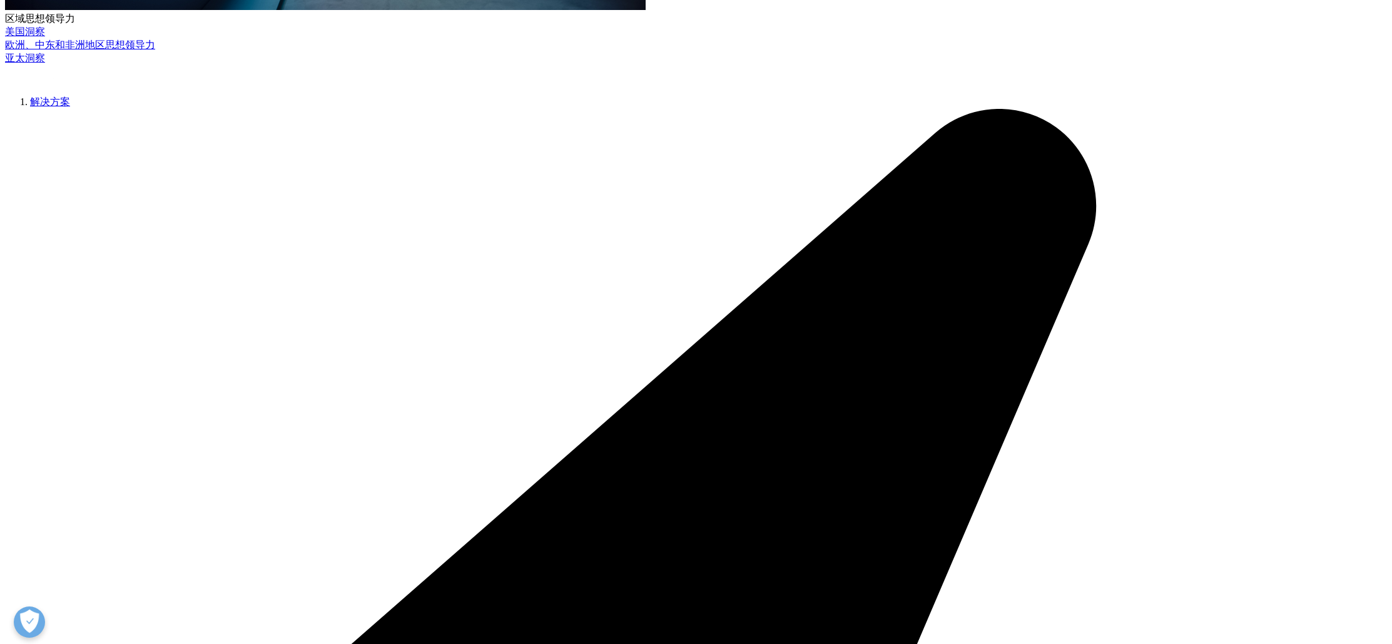
select select "[GEOGRAPHIC_DATA]"
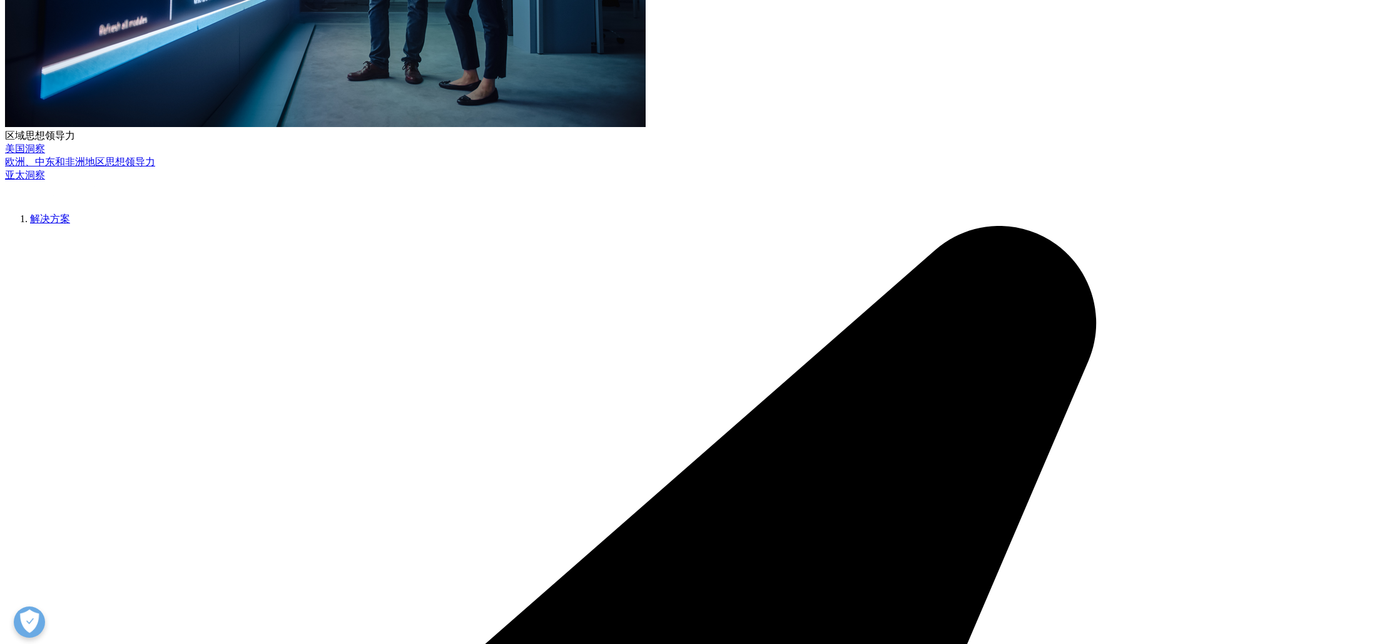
scroll to position [456, 0]
